Goal: Task Accomplishment & Management: Use online tool/utility

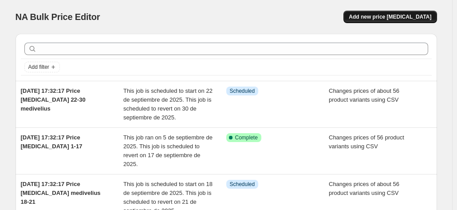
click at [379, 16] on span "Add new price [MEDICAL_DATA]" at bounding box center [390, 16] width 82 height 7
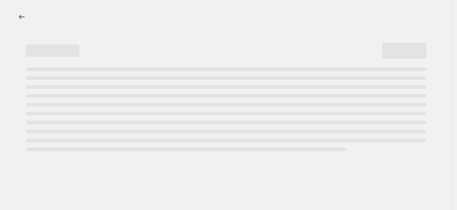
select select "percentage"
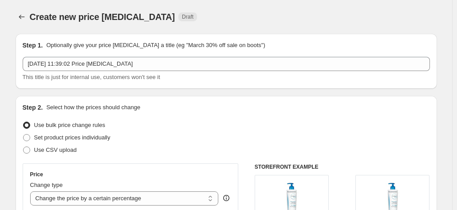
scroll to position [9, 0]
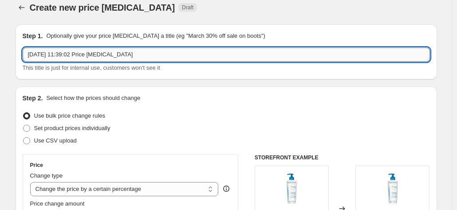
click at [148, 59] on input "[DATE] 11:39:02 Price [MEDICAL_DATA]" at bounding box center [226, 54] width 407 height 14
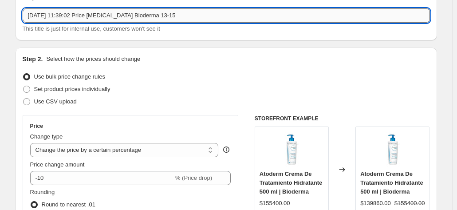
scroll to position [69, 0]
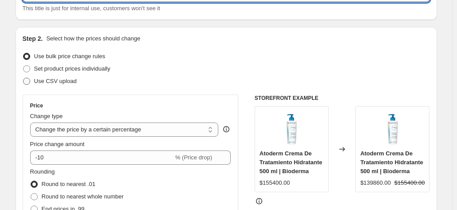
type input "[DATE] 11:39:02 Price [MEDICAL_DATA] Bioderma 13-15"
click at [53, 79] on span "Use CSV upload" at bounding box center [55, 81] width 43 height 7
click at [24, 78] on input "Use CSV upload" at bounding box center [23, 78] width 0 height 0
radio input "true"
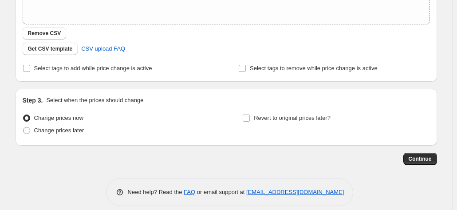
scroll to position [200, 0]
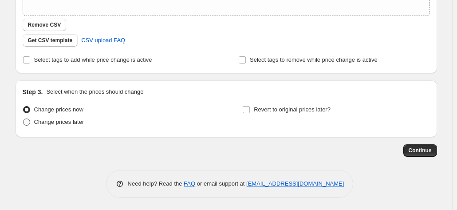
click at [66, 123] on span "Change prices later" at bounding box center [59, 121] width 50 height 7
click at [24, 119] on input "Change prices later" at bounding box center [23, 118] width 0 height 0
radio input "true"
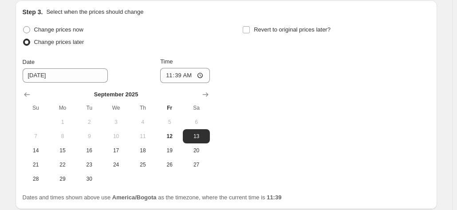
scroll to position [280, 0]
click at [170, 76] on input "11:39" at bounding box center [185, 75] width 50 height 15
type input "00:39"
click at [248, 27] on input "Revert to original prices later?" at bounding box center [246, 29] width 7 height 7
checkbox input "true"
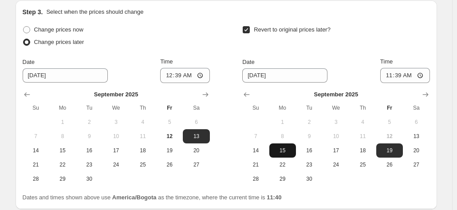
click at [292, 153] on span "15" at bounding box center [283, 150] width 20 height 7
type input "[DATE]"
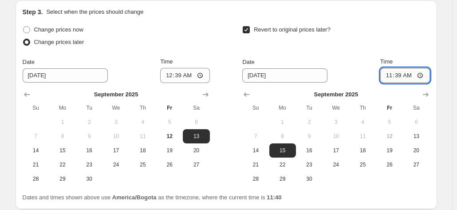
click at [408, 79] on input "11:39" at bounding box center [405, 75] width 50 height 15
type input "23:39"
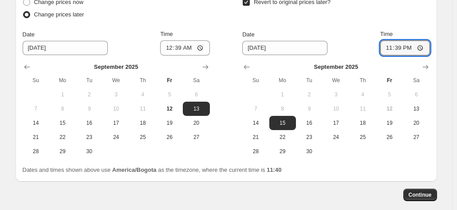
scroll to position [337, 0]
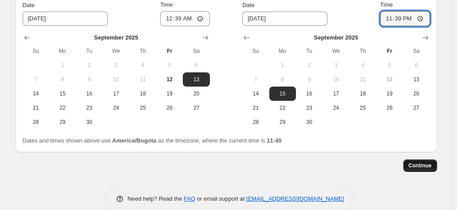
click at [428, 169] on button "Continue" at bounding box center [420, 165] width 34 height 12
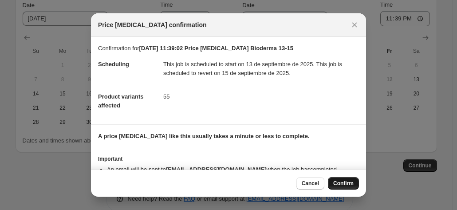
click at [345, 182] on span "Confirm" at bounding box center [343, 183] width 20 height 7
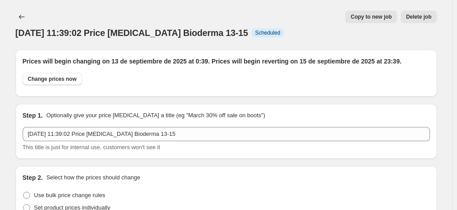
click at [389, 15] on span "Copy to new job" at bounding box center [370, 16] width 41 height 7
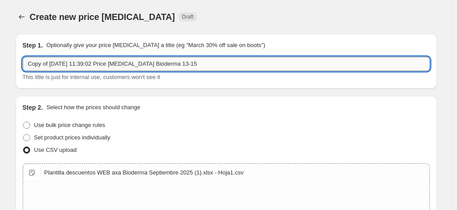
click at [185, 65] on input "Copy of [DATE] 11:39:02 Price [MEDICAL_DATA] Bioderma 13-15" at bounding box center [226, 64] width 407 height 14
drag, startPoint x: 53, startPoint y: 63, endPoint x: -28, endPoint y: 70, distance: 81.4
click at [0, 70] on html "Home Settings Plans Skip to content Create new price [MEDICAL_DATA]. This page …" at bounding box center [228, 105] width 457 height 210
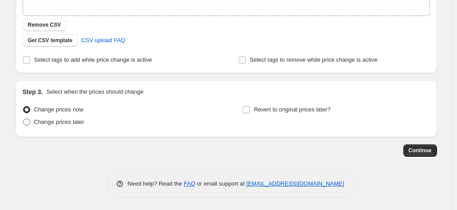
type input "[DATE] 11:39:02 Price [MEDICAL_DATA] Bioderma 18-20"
click at [67, 126] on span "Change prices later" at bounding box center [59, 122] width 50 height 9
click at [24, 119] on input "Change prices later" at bounding box center [23, 118] width 0 height 0
radio input "true"
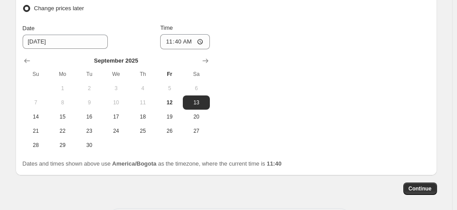
scroll to position [316, 0]
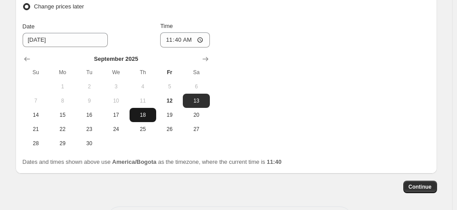
click at [145, 120] on button "18" at bounding box center [143, 115] width 27 height 14
type input "[DATE]"
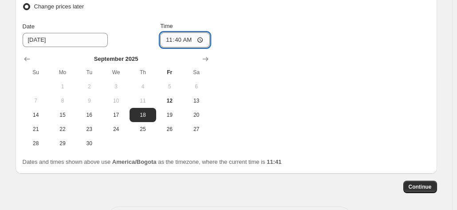
click at [169, 39] on input "11:40" at bounding box center [185, 39] width 50 height 15
type input "00:40"
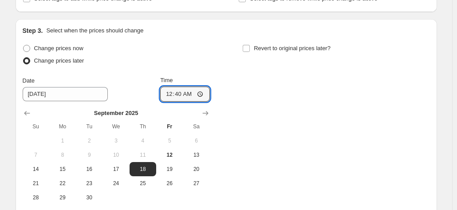
scroll to position [252, 0]
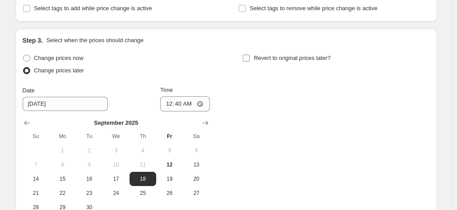
click at [257, 54] on span "Revert to original prices later?" at bounding box center [292, 58] width 77 height 9
click at [250, 55] on input "Revert to original prices later?" at bounding box center [246, 58] width 7 height 7
checkbox input "true"
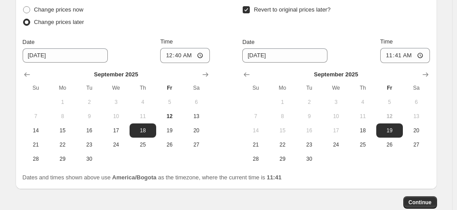
scroll to position [301, 0]
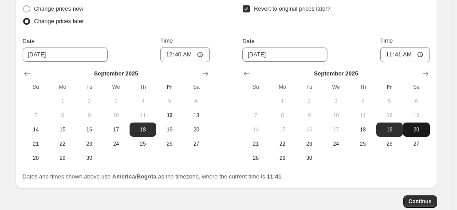
click at [425, 130] on span "20" at bounding box center [416, 129] width 20 height 7
type input "[DATE]"
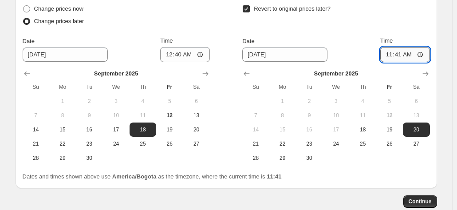
click at [404, 57] on input "11:41" at bounding box center [405, 54] width 50 height 15
type input "23:41"
click at [426, 197] on button "Continue" at bounding box center [420, 201] width 34 height 12
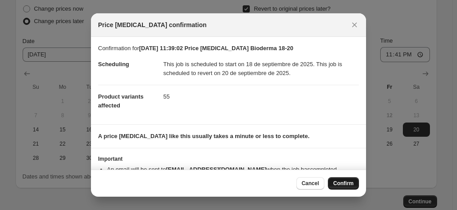
click at [347, 185] on span "Confirm" at bounding box center [343, 183] width 20 height 7
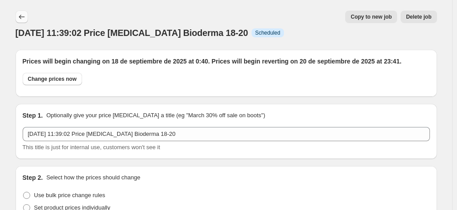
click at [21, 17] on icon "Price change jobs" at bounding box center [21, 16] width 9 height 9
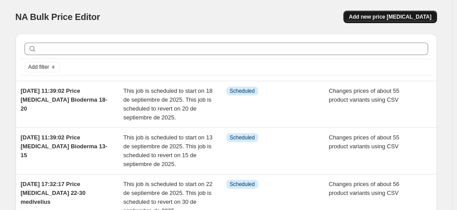
click at [382, 13] on button "Add new price [MEDICAL_DATA]" at bounding box center [389, 17] width 93 height 12
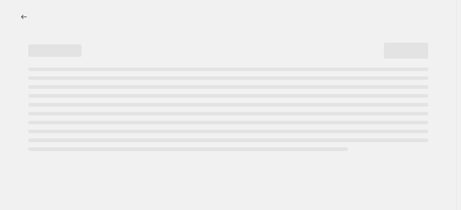
select select "percentage"
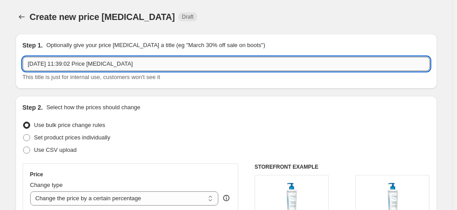
click at [167, 61] on input "[DATE] 11:39:02 Price [MEDICAL_DATA]" at bounding box center [226, 64] width 407 height 14
type input "[DATE] 11:39:02 Price [MEDICAL_DATA] Eucerin 12-21"
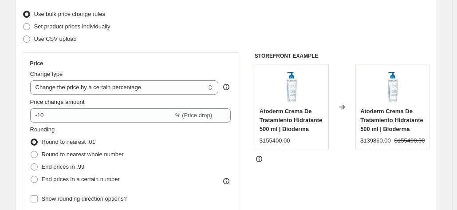
scroll to position [109, 0]
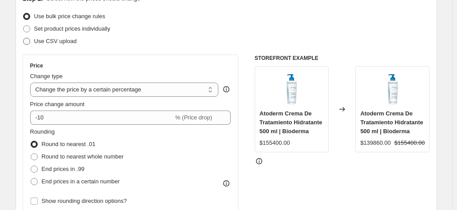
click at [38, 42] on span "Use CSV upload" at bounding box center [55, 41] width 43 height 7
click at [24, 38] on input "Use CSV upload" at bounding box center [23, 38] width 0 height 0
radio input "true"
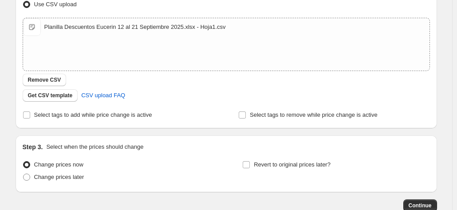
scroll to position [157, 0]
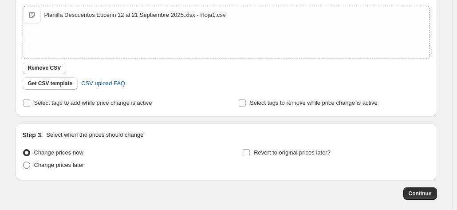
click at [47, 164] on span "Change prices later" at bounding box center [59, 164] width 50 height 7
click at [24, 162] on input "Change prices later" at bounding box center [23, 161] width 0 height 0
radio input "true"
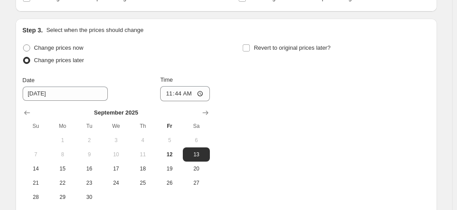
scroll to position [263, 0]
click at [176, 155] on span "12" at bounding box center [170, 153] width 20 height 7
type input "[DATE]"
click at [64, 49] on span "Change prices now" at bounding box center [58, 47] width 49 height 7
click at [24, 44] on input "Change prices now" at bounding box center [23, 44] width 0 height 0
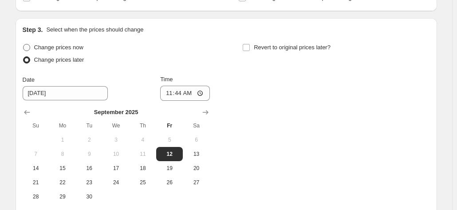
radio input "true"
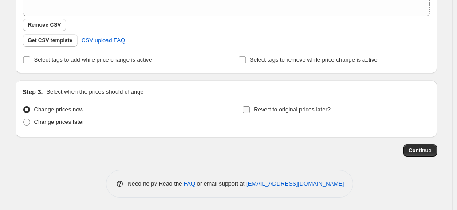
click at [259, 106] on span "Revert to original prices later?" at bounding box center [292, 109] width 77 height 7
click at [250, 106] on input "Revert to original prices later?" at bounding box center [246, 109] width 7 height 7
checkbox input "true"
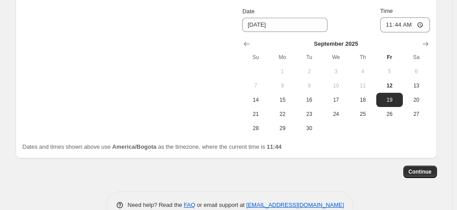
scroll to position [331, 0]
click at [263, 116] on span "21" at bounding box center [256, 113] width 20 height 7
type input "[DATE]"
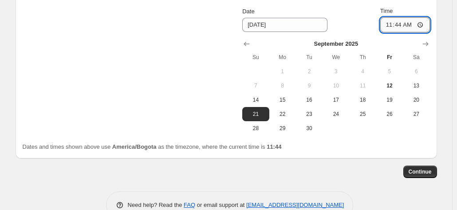
click at [408, 21] on input "11:44" at bounding box center [405, 24] width 50 height 15
type input "23:44"
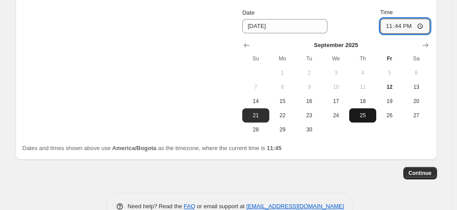
scroll to position [352, 0]
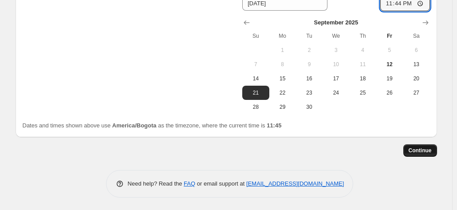
click at [422, 146] on button "Continue" at bounding box center [420, 150] width 34 height 12
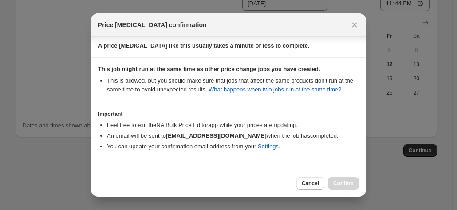
scroll to position [115, 0]
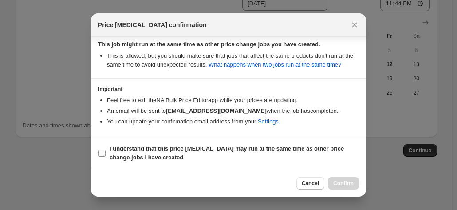
click at [129, 146] on b "I understand that this price [MEDICAL_DATA] may run at the same time as other p…" at bounding box center [227, 153] width 234 height 16
click at [106, 149] on input "I understand that this price [MEDICAL_DATA] may run at the same time as other p…" at bounding box center [101, 152] width 7 height 7
checkbox input "true"
click at [340, 185] on span "Confirm" at bounding box center [343, 183] width 20 height 7
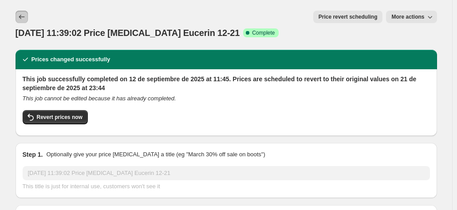
click at [25, 11] on button "Price change jobs" at bounding box center [22, 17] width 12 height 12
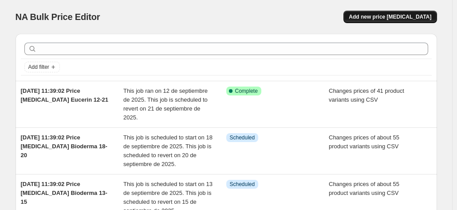
click at [404, 19] on span "Add new price [MEDICAL_DATA]" at bounding box center [390, 16] width 82 height 7
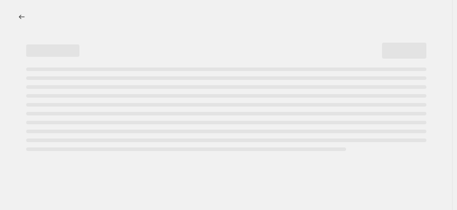
select select "percentage"
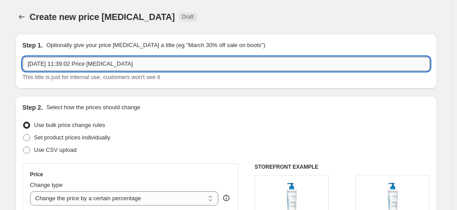
click at [149, 63] on input "[DATE] 11:39:02 Price [MEDICAL_DATA]" at bounding box center [226, 64] width 407 height 14
type input "[DATE] 11:39:02 Price [MEDICAL_DATA] Eucerin 24-26"
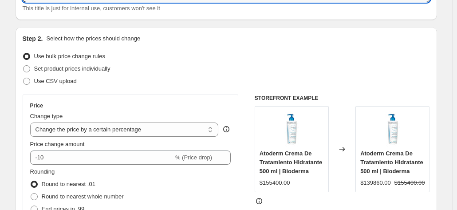
scroll to position [69, 0]
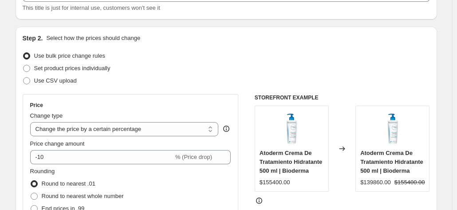
click at [78, 82] on div "Use CSV upload" at bounding box center [226, 81] width 407 height 12
click at [67, 79] on span "Use CSV upload" at bounding box center [55, 80] width 43 height 7
click at [24, 78] on input "Use CSV upload" at bounding box center [23, 77] width 0 height 0
radio input "true"
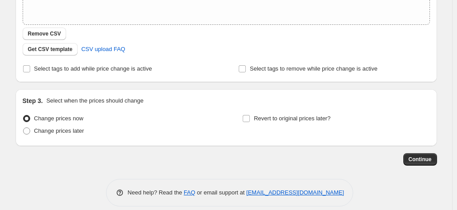
scroll to position [200, 0]
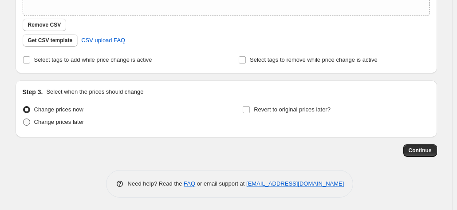
click at [28, 118] on span at bounding box center [26, 121] width 7 height 7
click at [24, 118] on input "Change prices later" at bounding box center [23, 118] width 0 height 0
radio input "true"
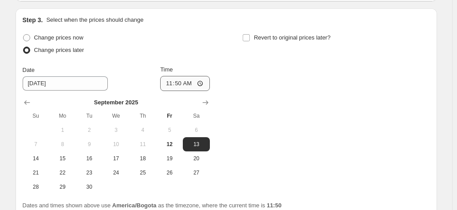
scroll to position [273, 0]
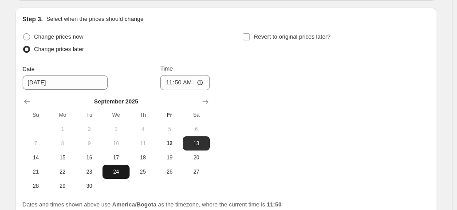
click at [111, 169] on span "24" at bounding box center [116, 171] width 20 height 7
type input "[DATE]"
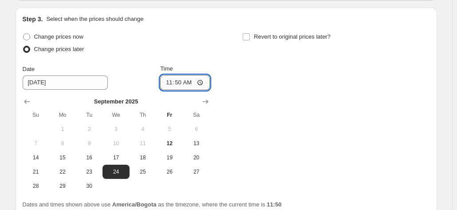
click at [175, 83] on input "11:50" at bounding box center [185, 82] width 50 height 15
click at [167, 82] on input "11:50" at bounding box center [185, 82] width 50 height 15
type input "00:50"
click at [250, 37] on input "Revert to original prices later?" at bounding box center [246, 36] width 7 height 7
checkbox input "true"
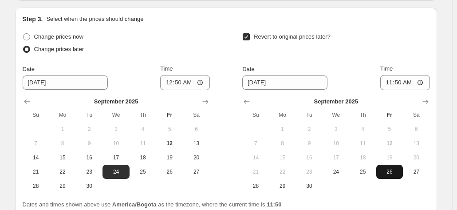
click at [399, 172] on span "26" at bounding box center [390, 171] width 20 height 7
type input "[DATE]"
click at [404, 85] on input "11:50" at bounding box center [405, 82] width 50 height 15
type input "23:50"
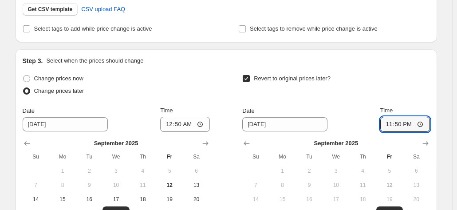
scroll to position [352, 0]
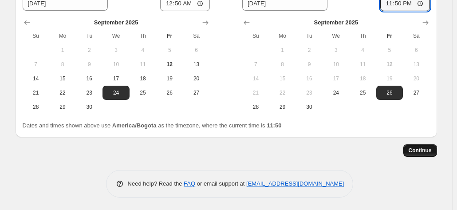
click at [430, 153] on span "Continue" at bounding box center [419, 150] width 23 height 7
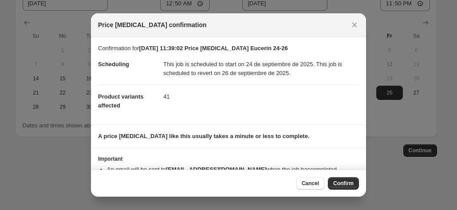
scroll to position [23, 0]
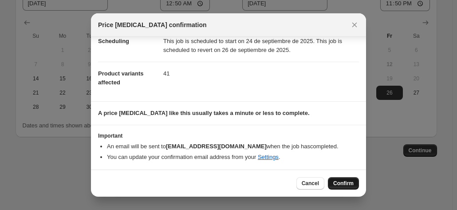
click at [346, 181] on span "Confirm" at bounding box center [343, 183] width 20 height 7
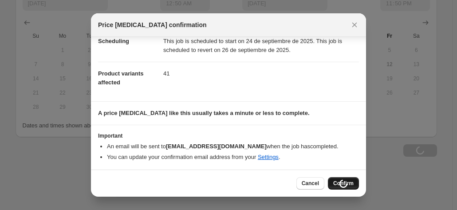
scroll to position [352, 0]
